Goal: Task Accomplishment & Management: Manage account settings

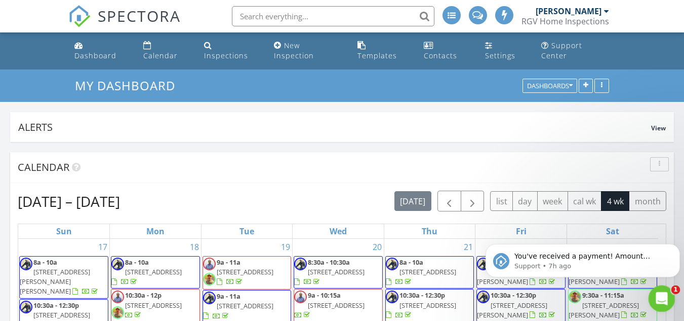
click at [662, 299] on icon "Open Intercom Messenger" at bounding box center [660, 297] width 17 height 17
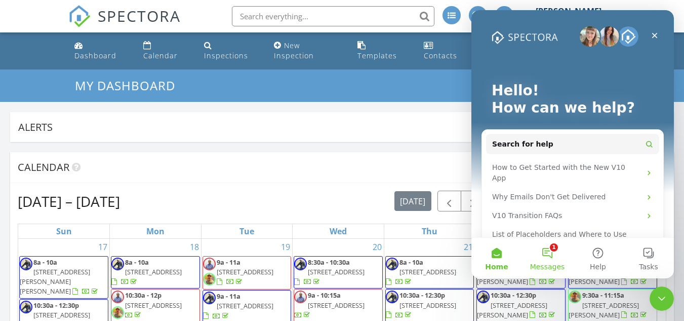
click at [548, 254] on button "1 Messages" at bounding box center [547, 257] width 51 height 41
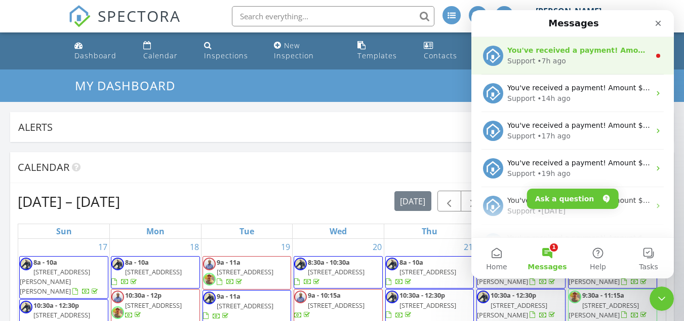
click at [552, 60] on div "• 7h ago" at bounding box center [551, 61] width 29 height 11
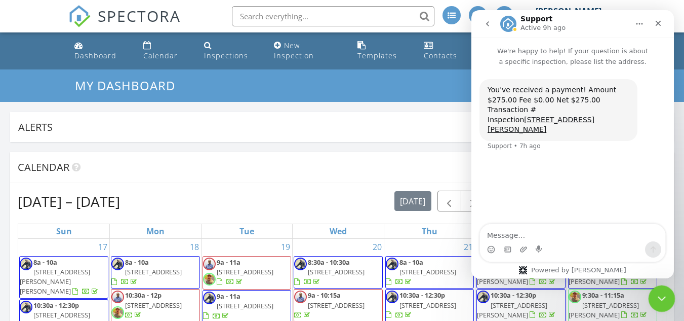
click at [661, 298] on icon "Close Intercom Messenger" at bounding box center [660, 297] width 12 height 12
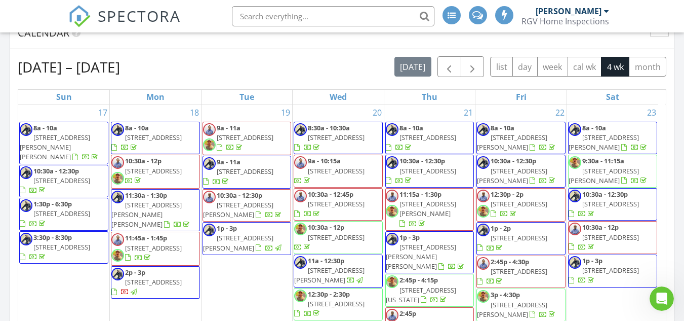
scroll to position [152, 0]
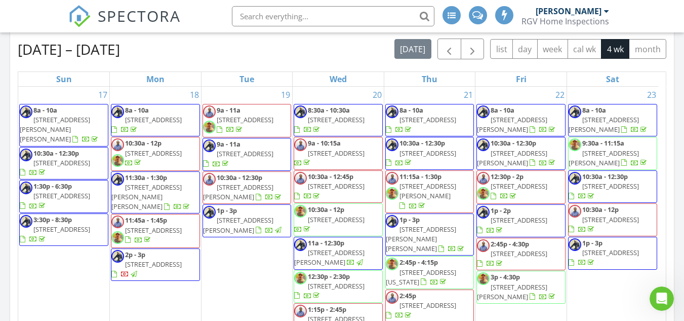
click at [320, 45] on div "[DATE] – [DATE] [DATE] list day week cal wk 4 wk month" at bounding box center [342, 48] width 649 height 21
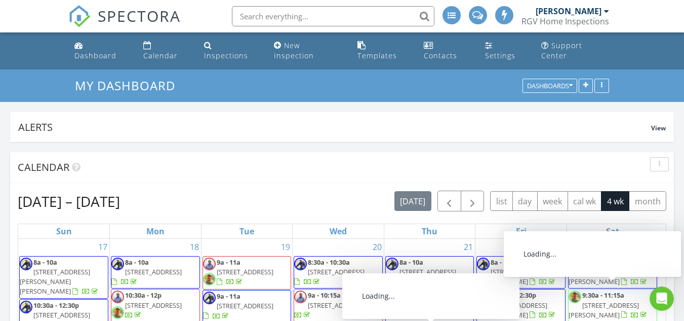
scroll to position [101, 0]
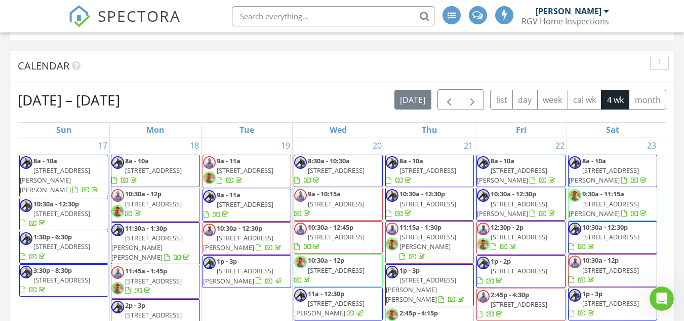
click at [228, 58] on div "Calendar" at bounding box center [334, 65] width 633 height 15
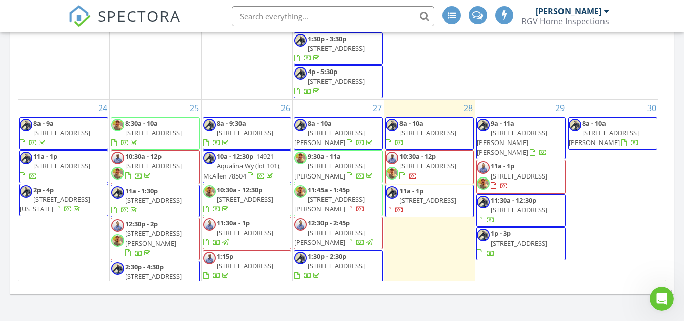
scroll to position [51, 0]
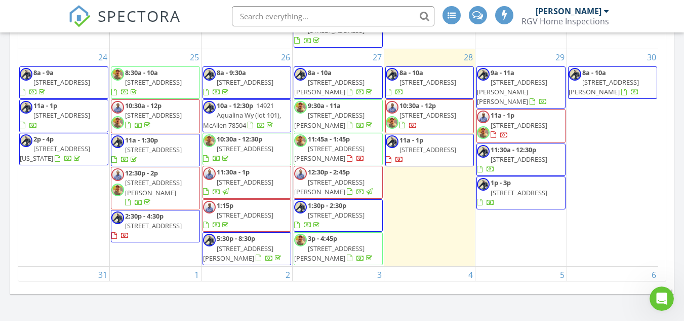
click at [151, 221] on span "[STREET_ADDRESS]" at bounding box center [153, 225] width 57 height 9
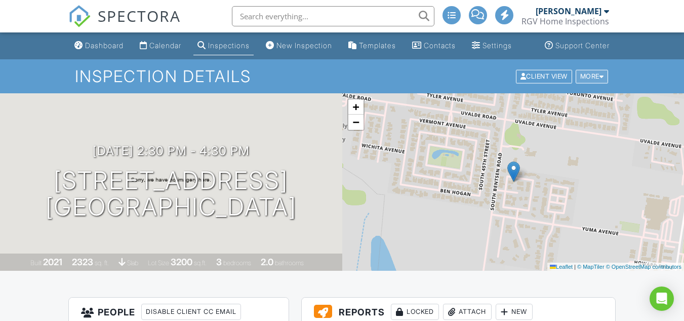
click at [591, 81] on div "More" at bounding box center [592, 76] width 33 height 14
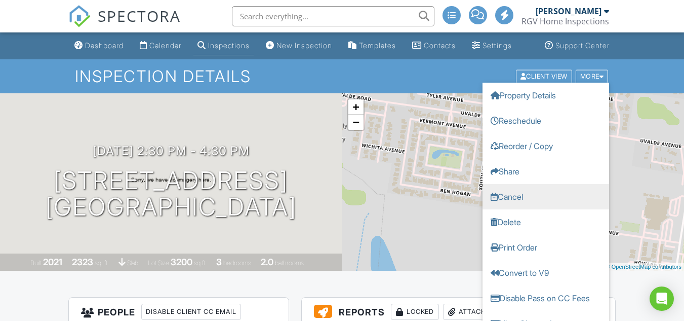
click at [546, 209] on link "Cancel" at bounding box center [546, 195] width 127 height 25
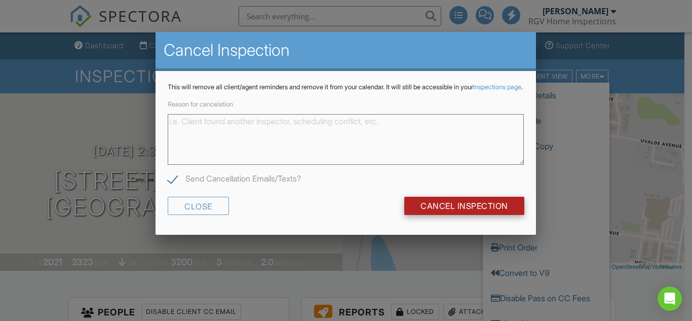
click at [498, 210] on input "Cancel Inspection" at bounding box center [464, 205] width 120 height 18
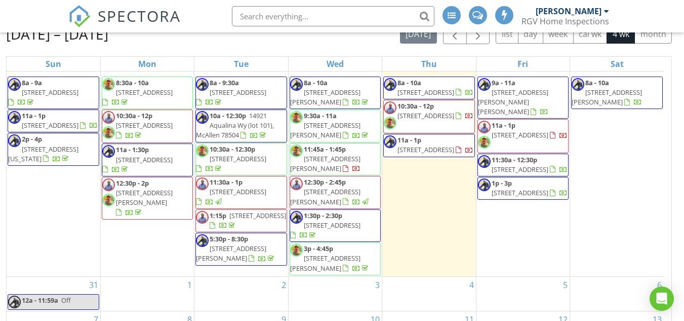
scroll to position [135, 0]
